Goal: Information Seeking & Learning: Learn about a topic

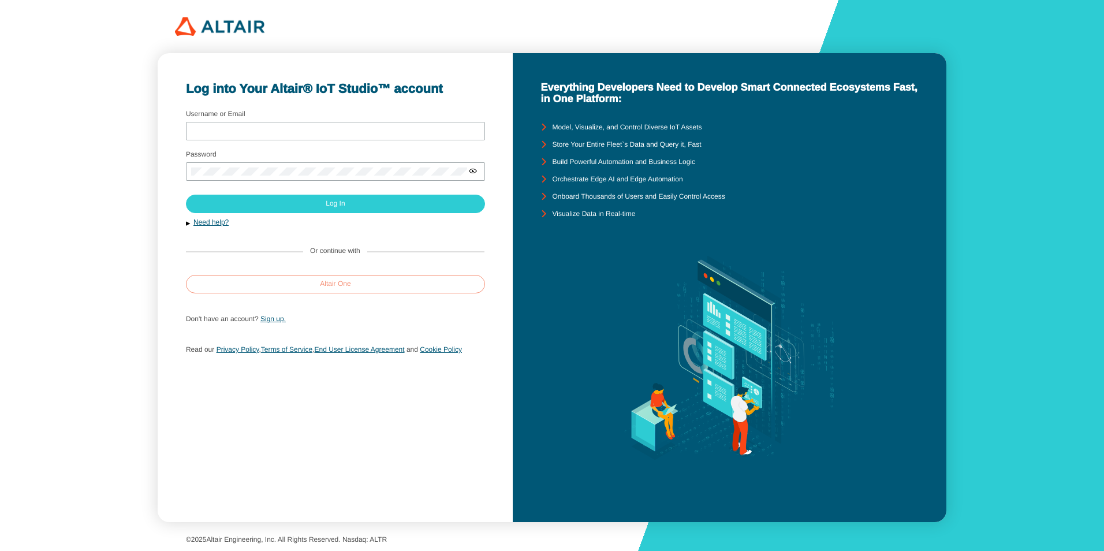
click at [317, 281] on paper-button "Altair One" at bounding box center [335, 284] width 299 height 18
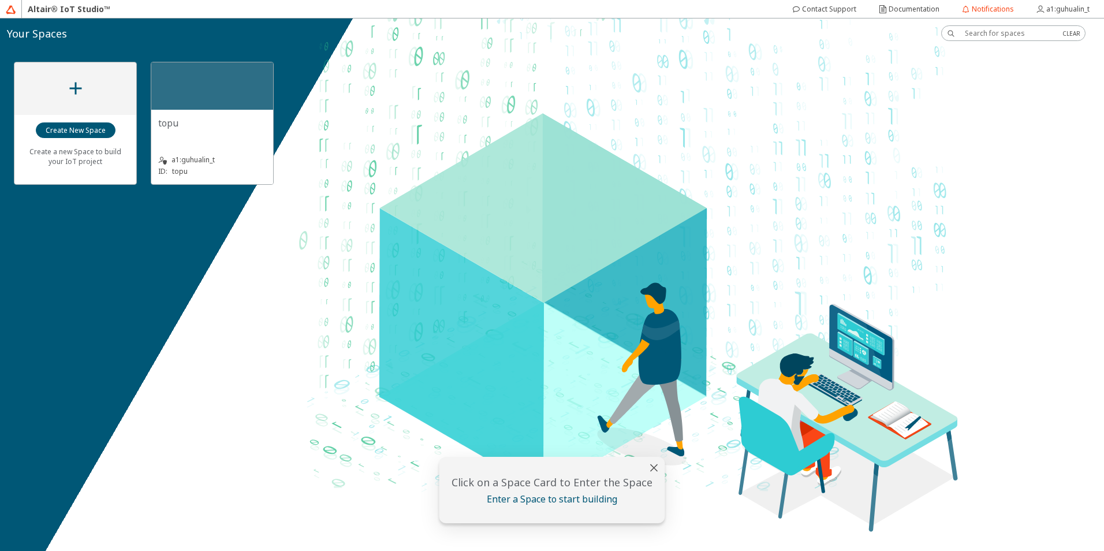
click at [201, 128] on div "topu" at bounding box center [212, 123] width 108 height 13
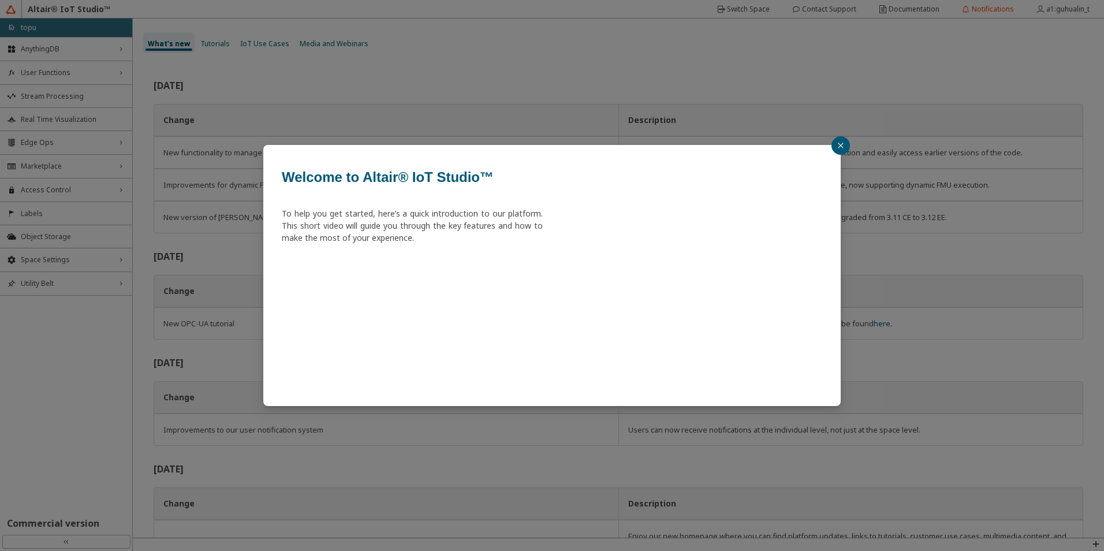
click at [844, 144] on icon "close" at bounding box center [840, 145] width 7 height 7
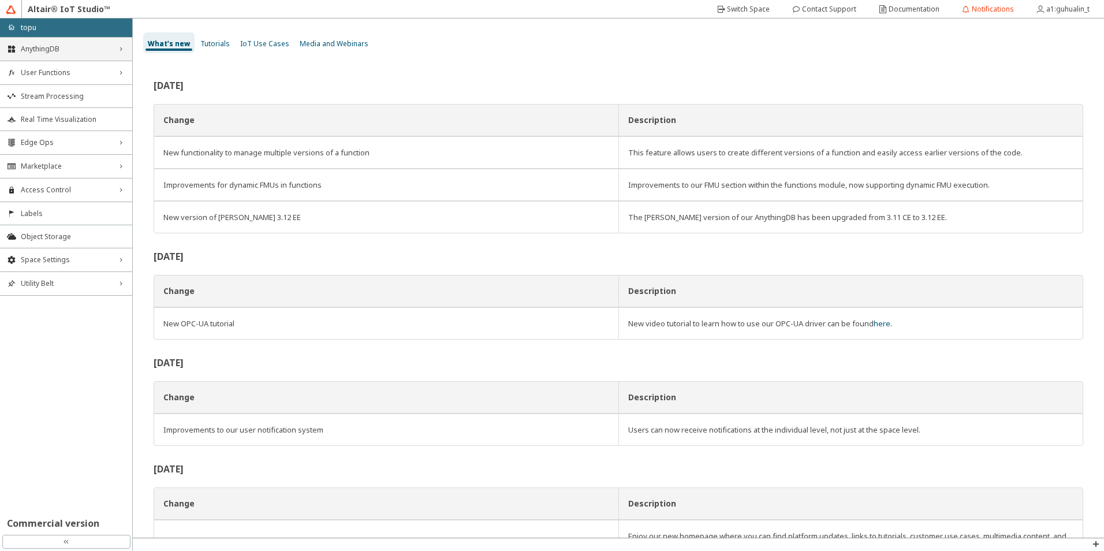
click at [92, 50] on span "AnythingDB" at bounding box center [66, 48] width 91 height 9
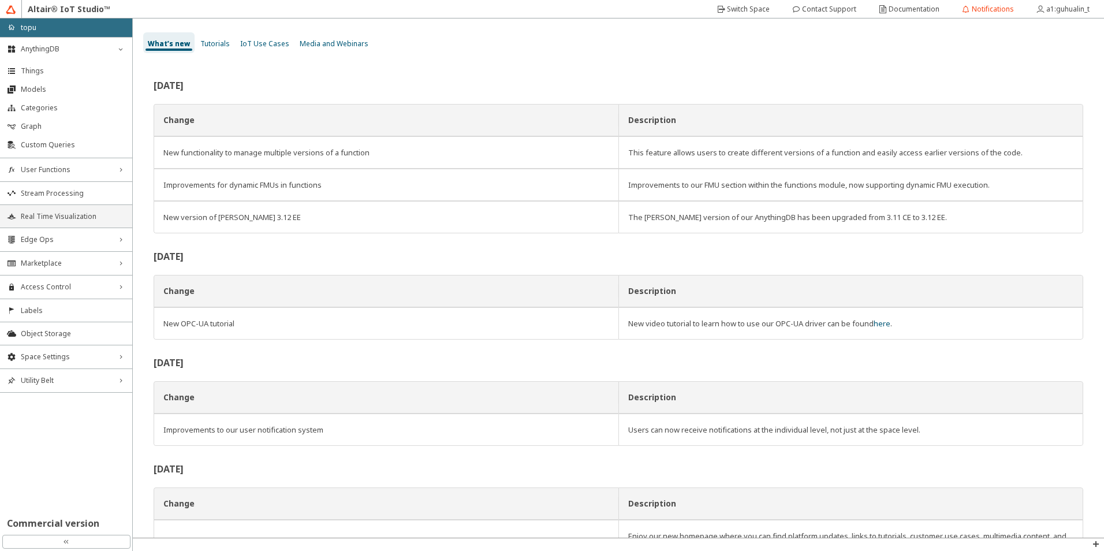
click at [94, 214] on span "Real Time Visualization" at bounding box center [73, 216] width 105 height 9
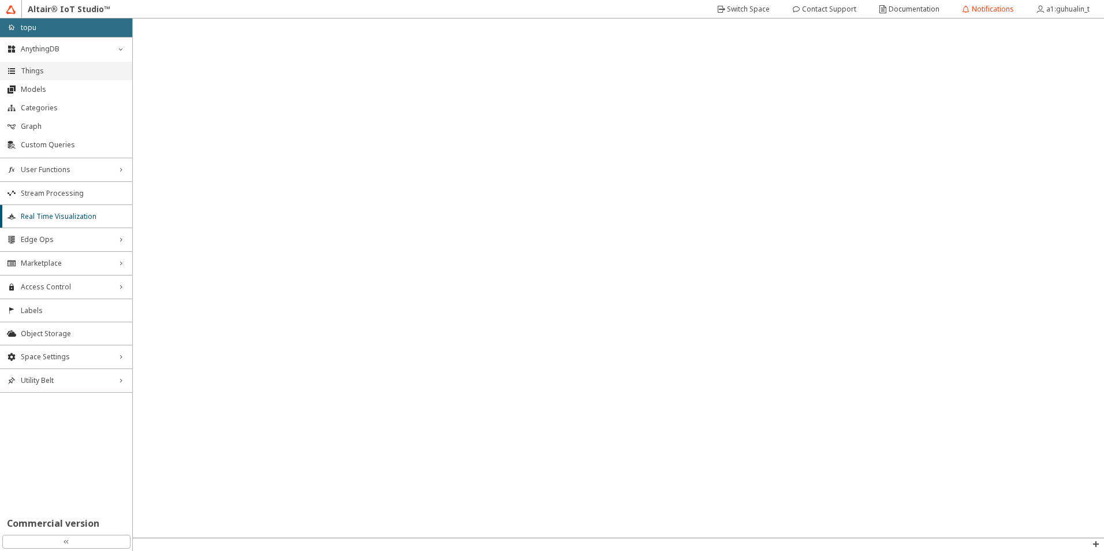
click at [44, 67] on span "Things" at bounding box center [73, 70] width 105 height 9
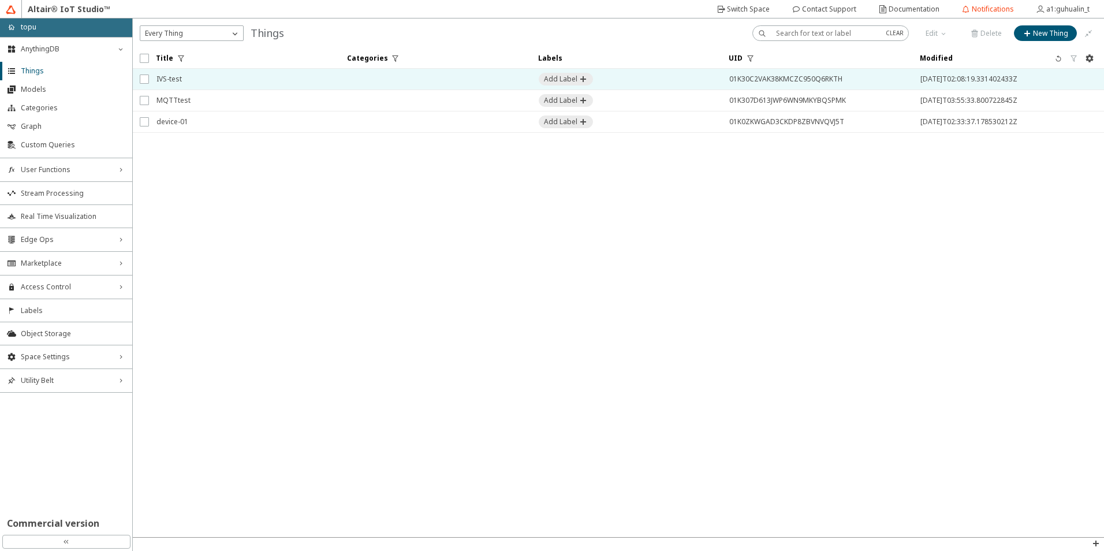
click at [230, 82] on span "IVS-test" at bounding box center [244, 79] width 176 height 21
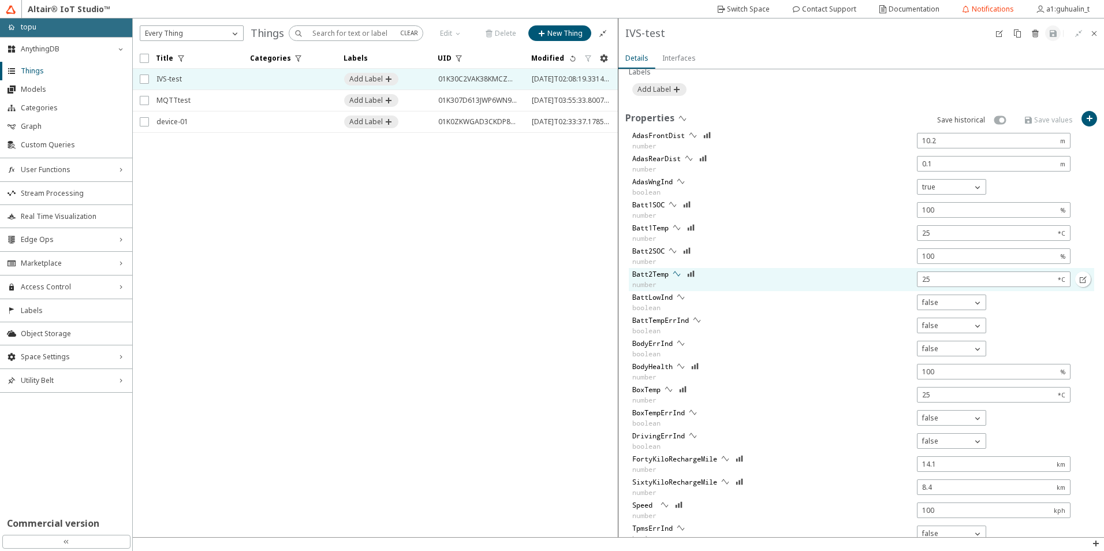
scroll to position [318, 0]
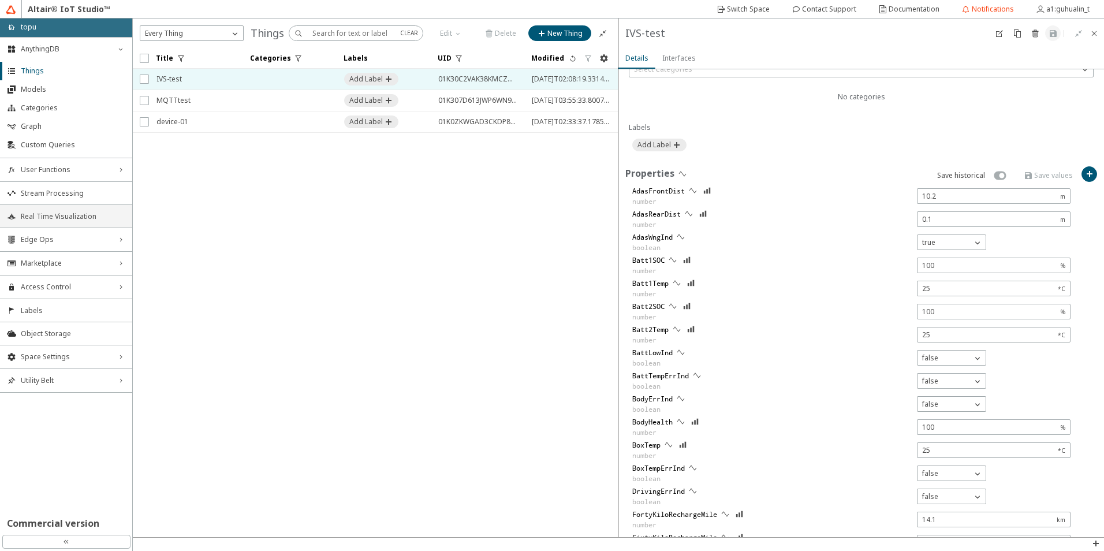
click at [72, 213] on span "Real Time Visualization" at bounding box center [73, 216] width 105 height 9
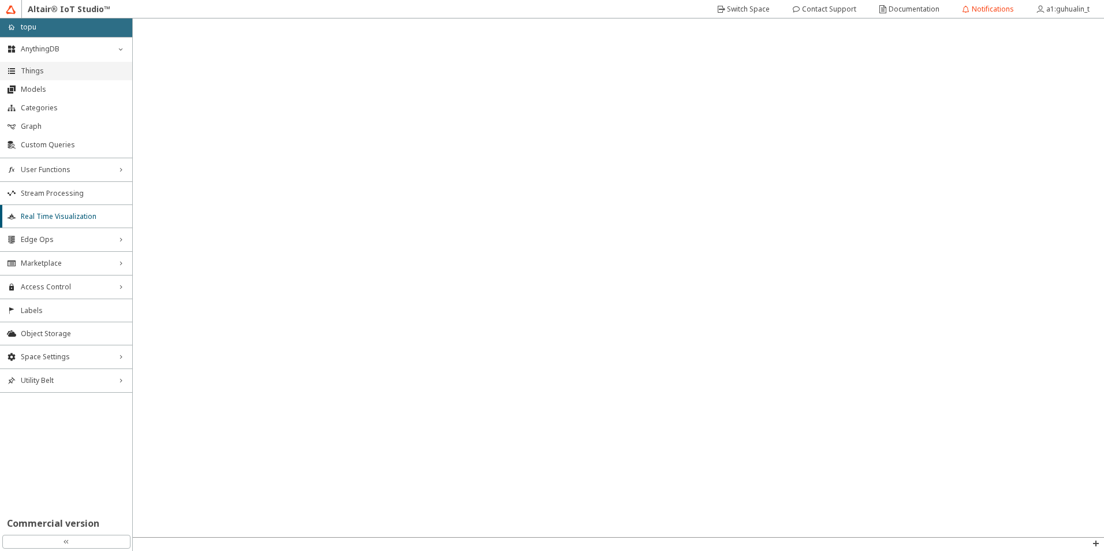
click at [69, 68] on span "Things" at bounding box center [73, 70] width 105 height 9
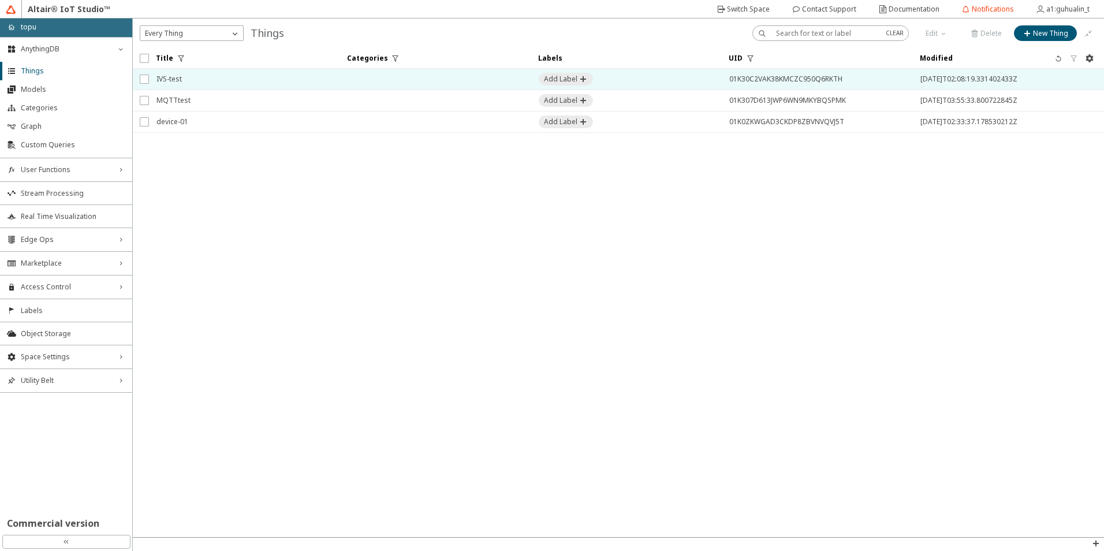
click at [282, 77] on span "IVS-test" at bounding box center [244, 79] width 176 height 21
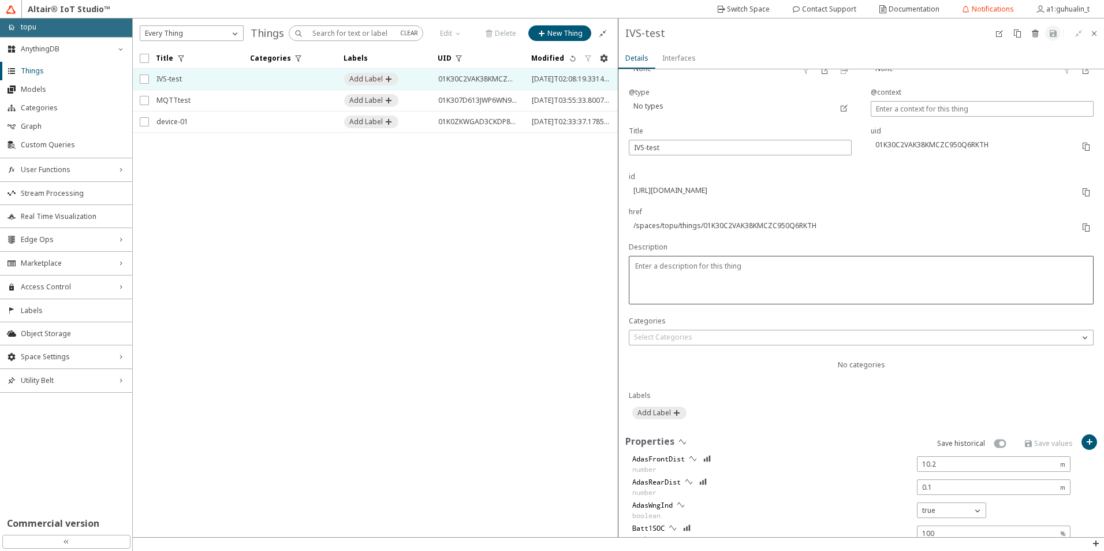
scroll to position [346, 0]
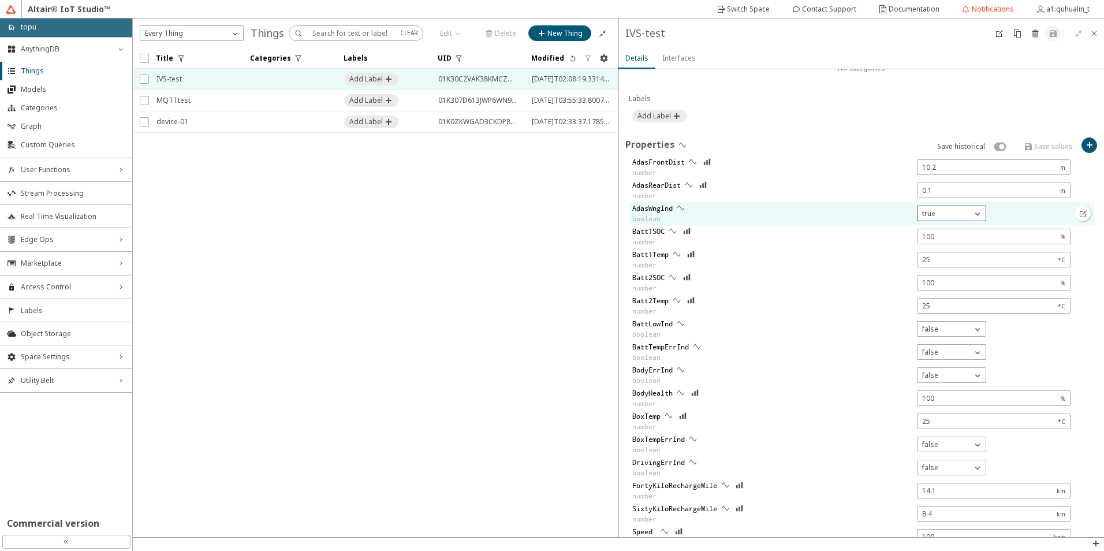
click at [952, 213] on div "true" at bounding box center [945, 214] width 54 height 12
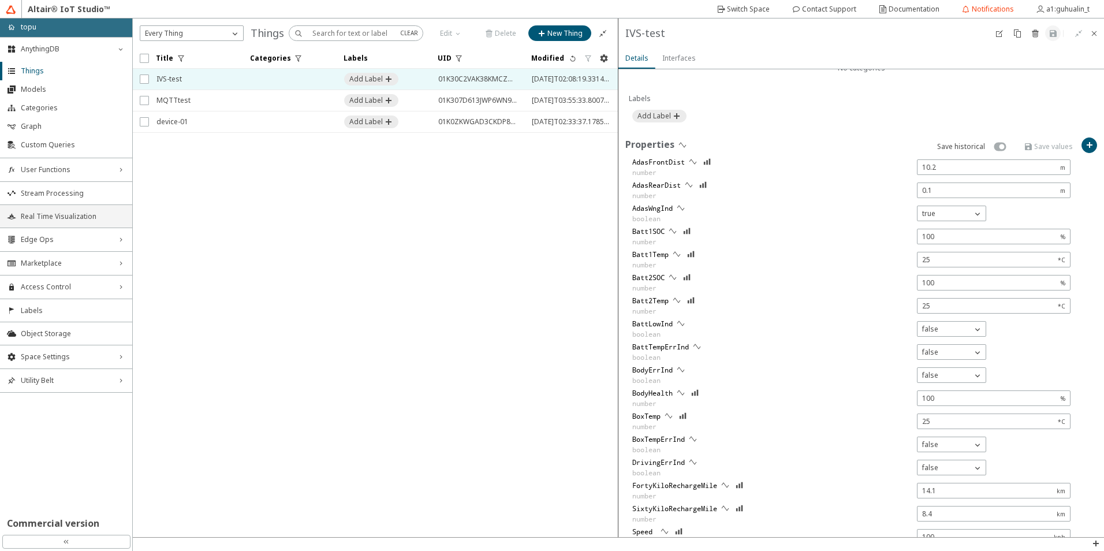
click at [47, 214] on span "Real Time Visualization" at bounding box center [73, 216] width 105 height 9
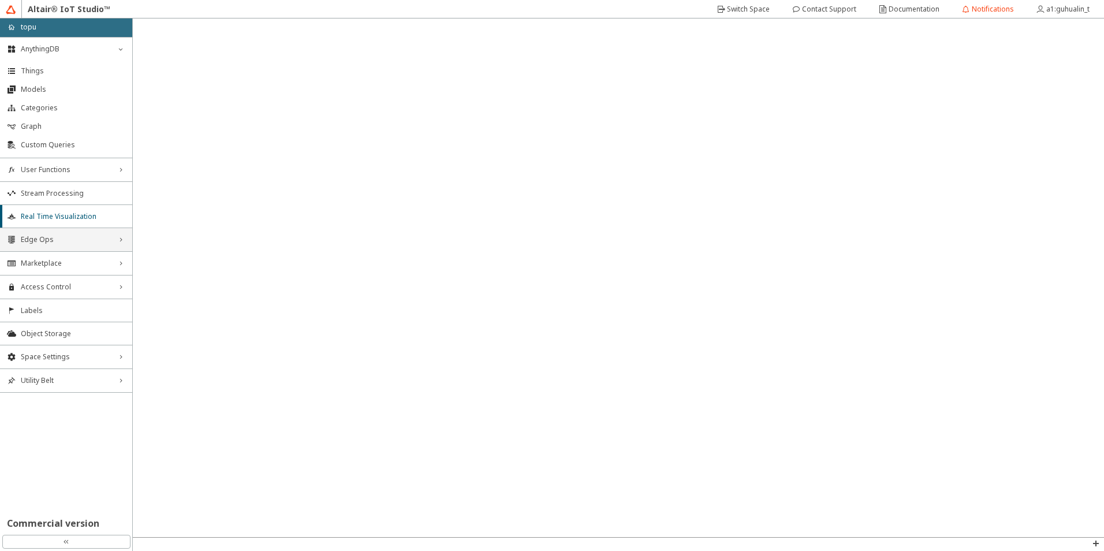
click at [79, 246] on div "Edge Ops right_chevron" at bounding box center [66, 239] width 132 height 23
click at [80, 244] on div "Edge Ops down_chevron" at bounding box center [66, 239] width 132 height 23
click at [97, 70] on span "Things" at bounding box center [73, 70] width 105 height 9
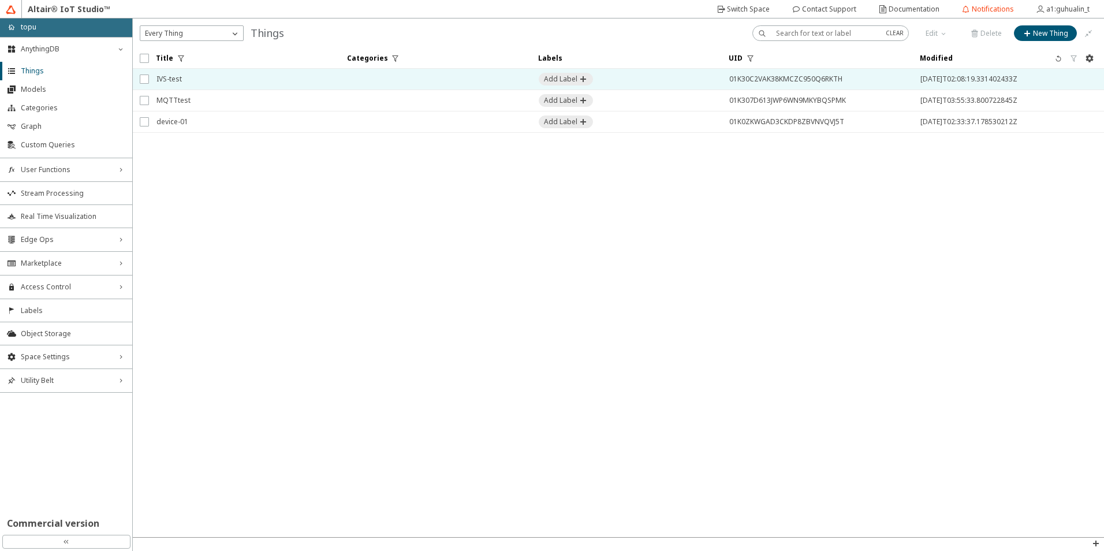
click at [356, 73] on td at bounding box center [435, 79] width 191 height 21
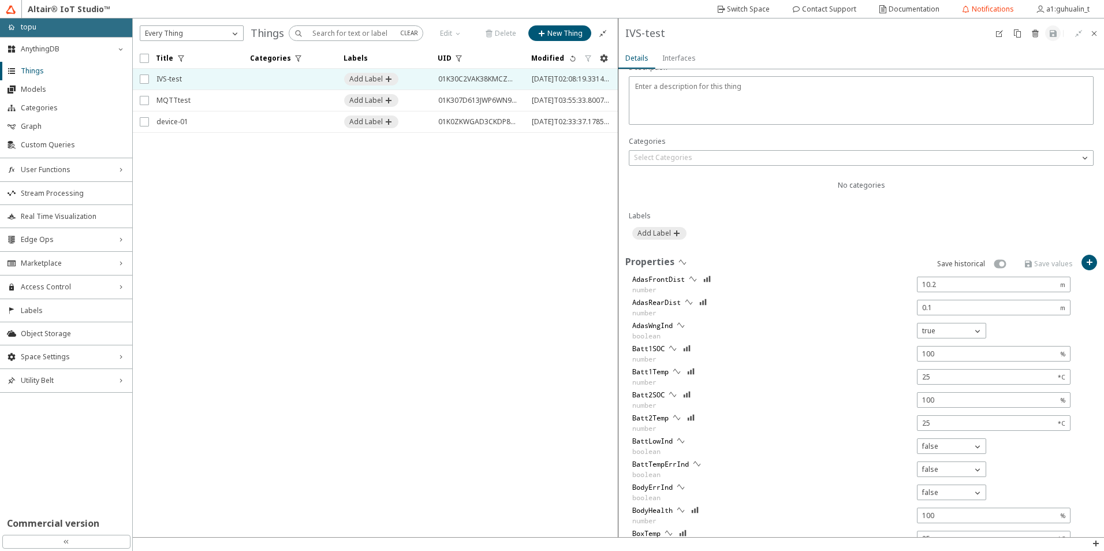
scroll to position [231, 0]
click at [709, 273] on iron-icon at bounding box center [707, 277] width 8 height 9
click at [62, 218] on span "Real Time Visualization" at bounding box center [73, 216] width 105 height 9
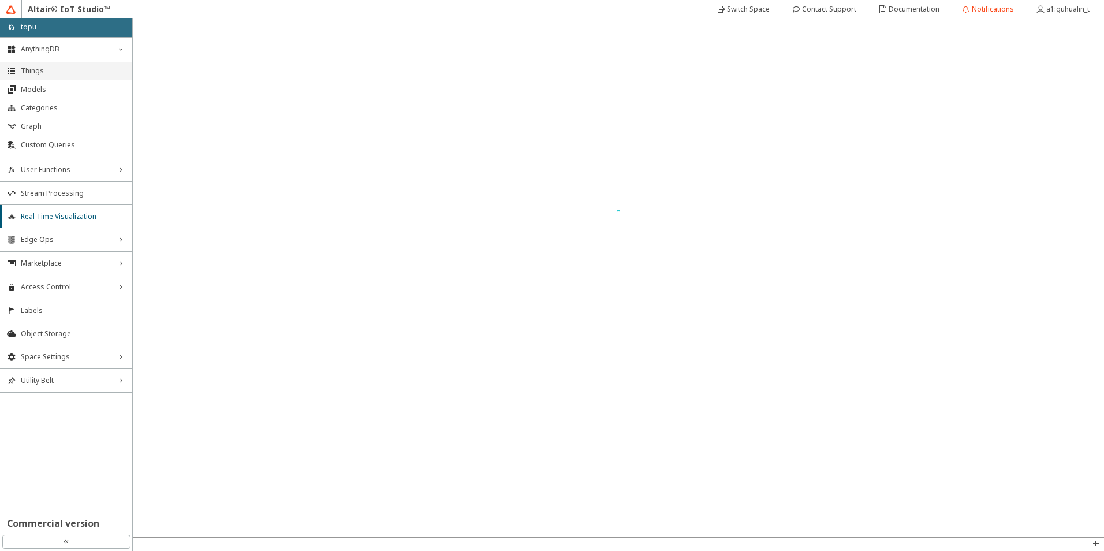
click at [84, 73] on span "Things" at bounding box center [73, 70] width 105 height 9
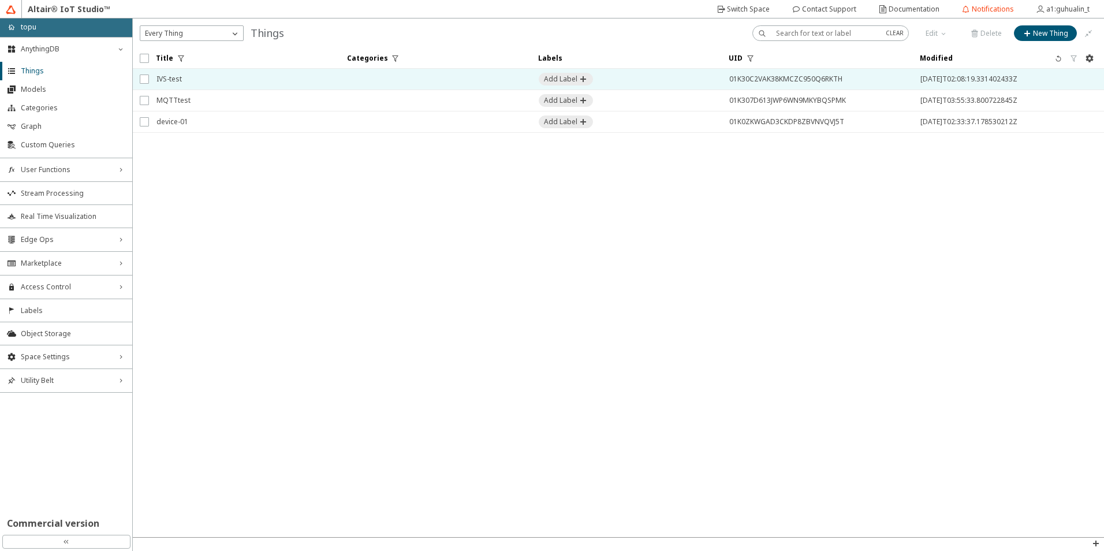
click at [371, 79] on td at bounding box center [435, 79] width 191 height 21
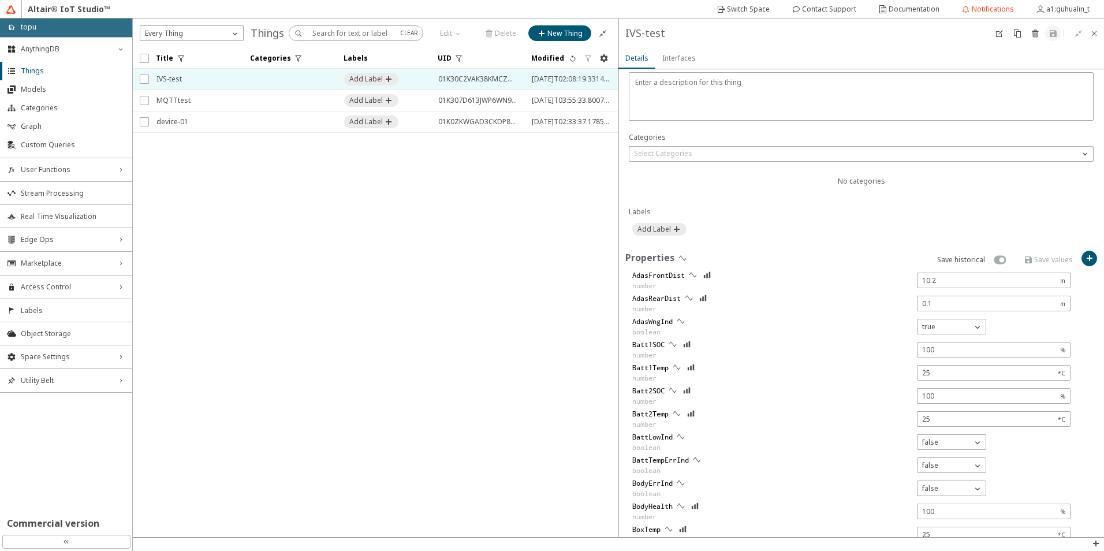
scroll to position [231, 0]
click at [681, 258] on iron-icon at bounding box center [682, 260] width 9 height 9
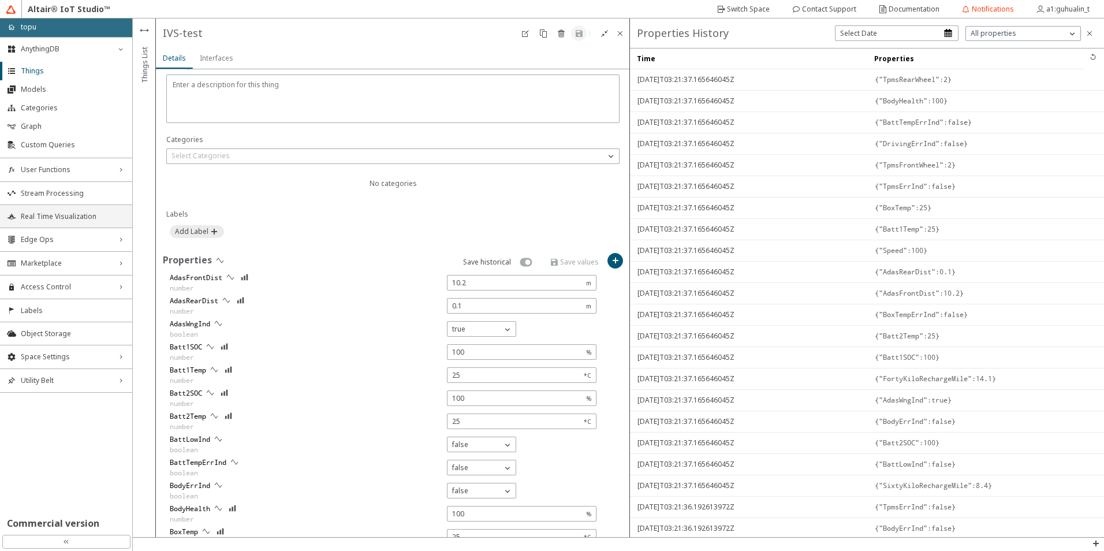
click at [37, 213] on span "Real Time Visualization" at bounding box center [73, 216] width 105 height 9
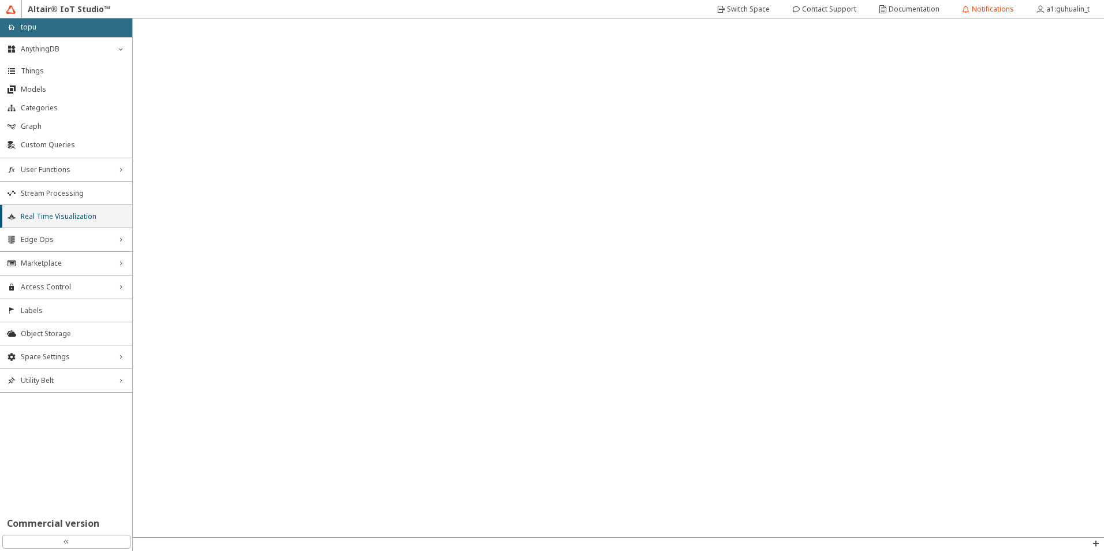
click at [49, 216] on span "Real Time Visualization" at bounding box center [73, 216] width 105 height 9
click at [47, 217] on span "Real Time Visualization" at bounding box center [73, 216] width 105 height 9
click at [60, 64] on li "Things" at bounding box center [66, 71] width 132 height 18
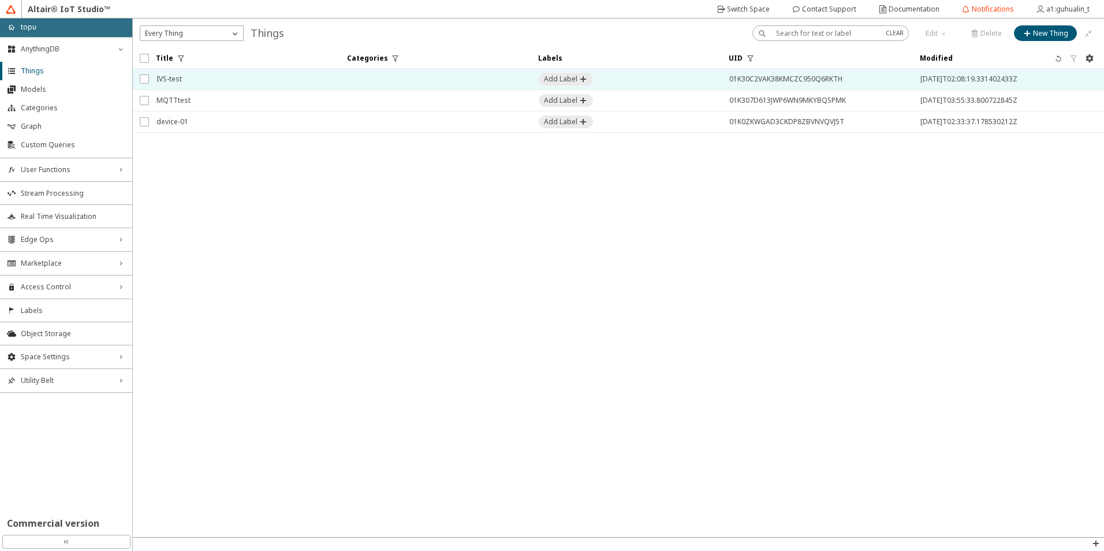
click at [245, 84] on span "IVS-test" at bounding box center [244, 79] width 176 height 21
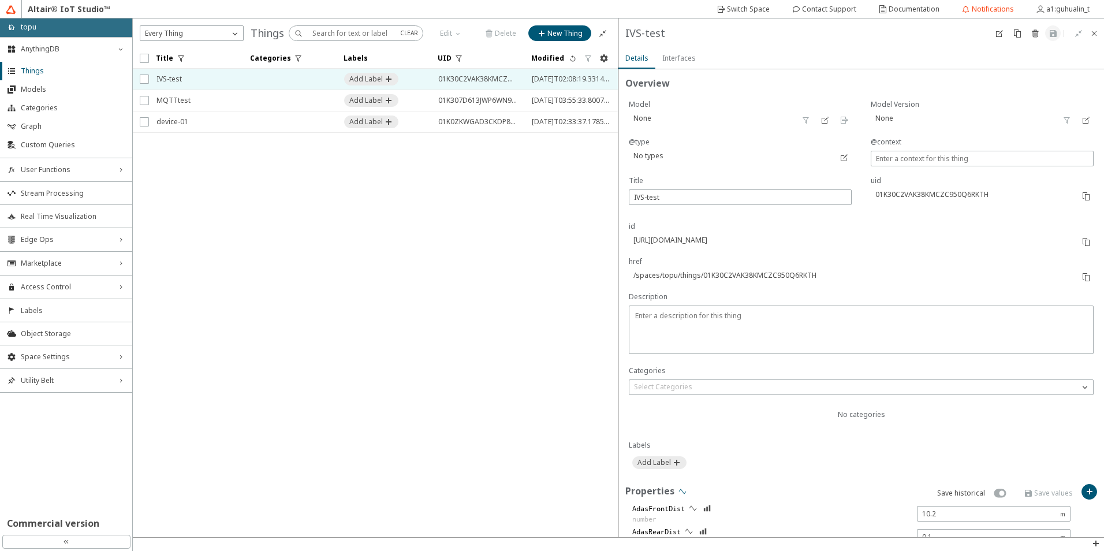
click at [685, 494] on iron-icon at bounding box center [682, 491] width 9 height 9
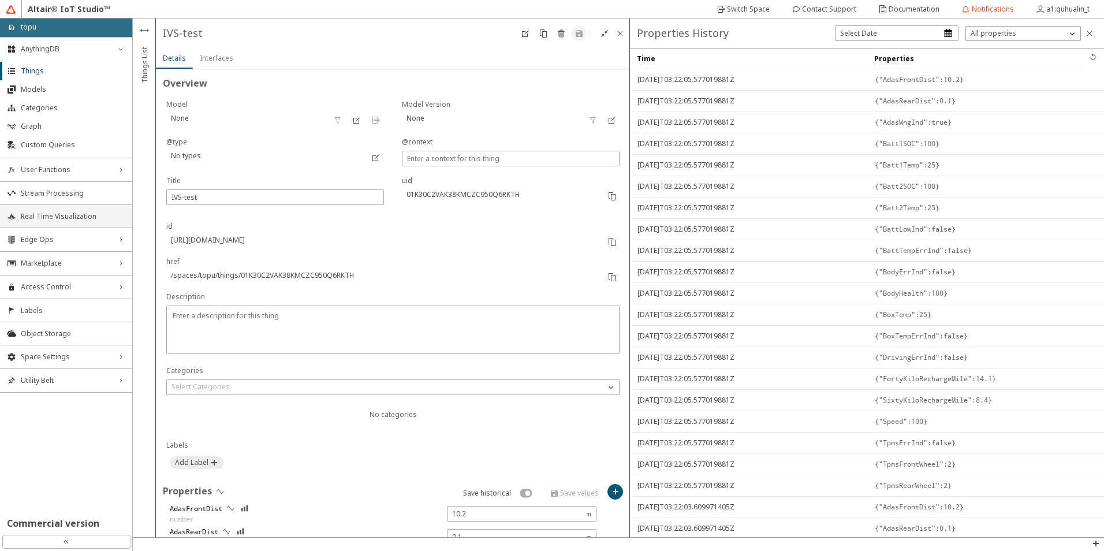
click at [64, 213] on span "Real Time Visualization" at bounding box center [73, 216] width 105 height 9
